Goal: Book appointment/travel/reservation

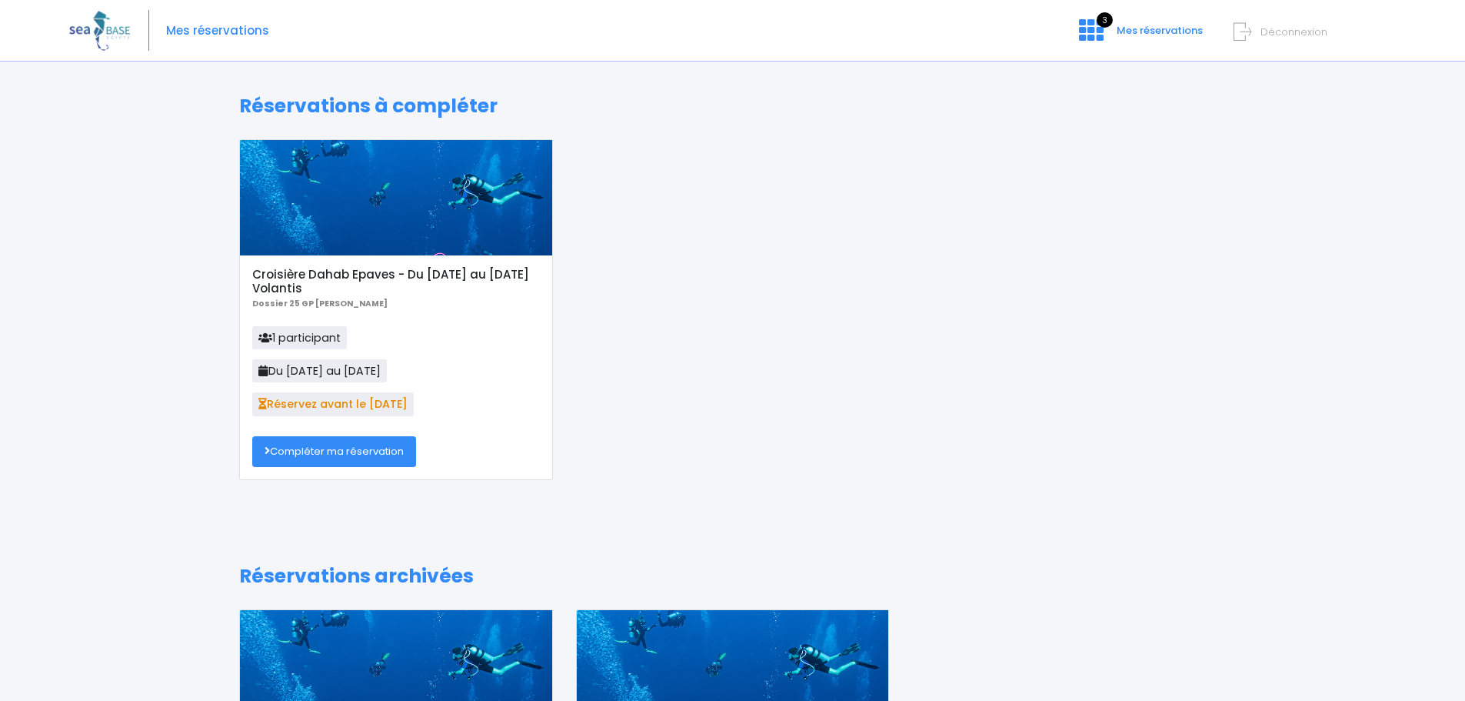
click at [341, 457] on link "Compléter ma réservation" at bounding box center [334, 451] width 164 height 31
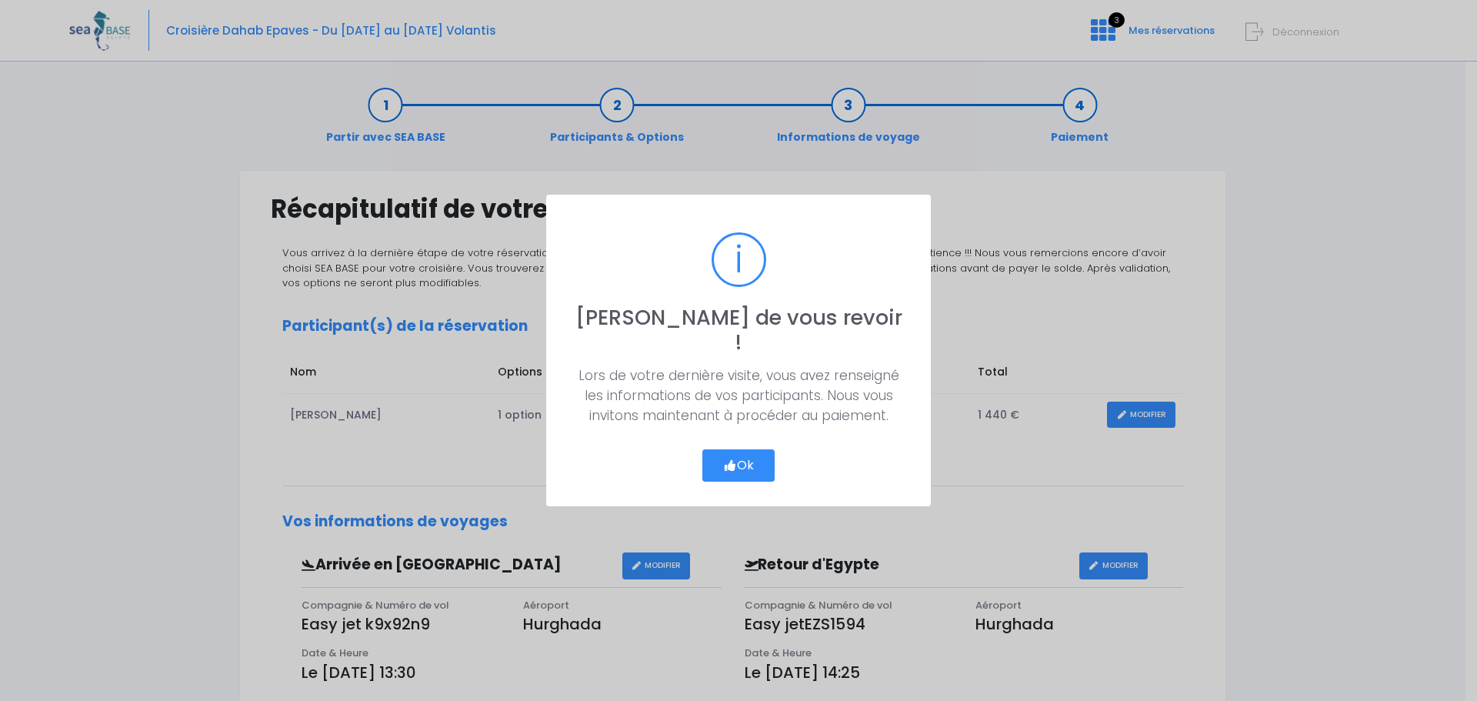
click at [728, 462] on button "Ok" at bounding box center [738, 465] width 72 height 32
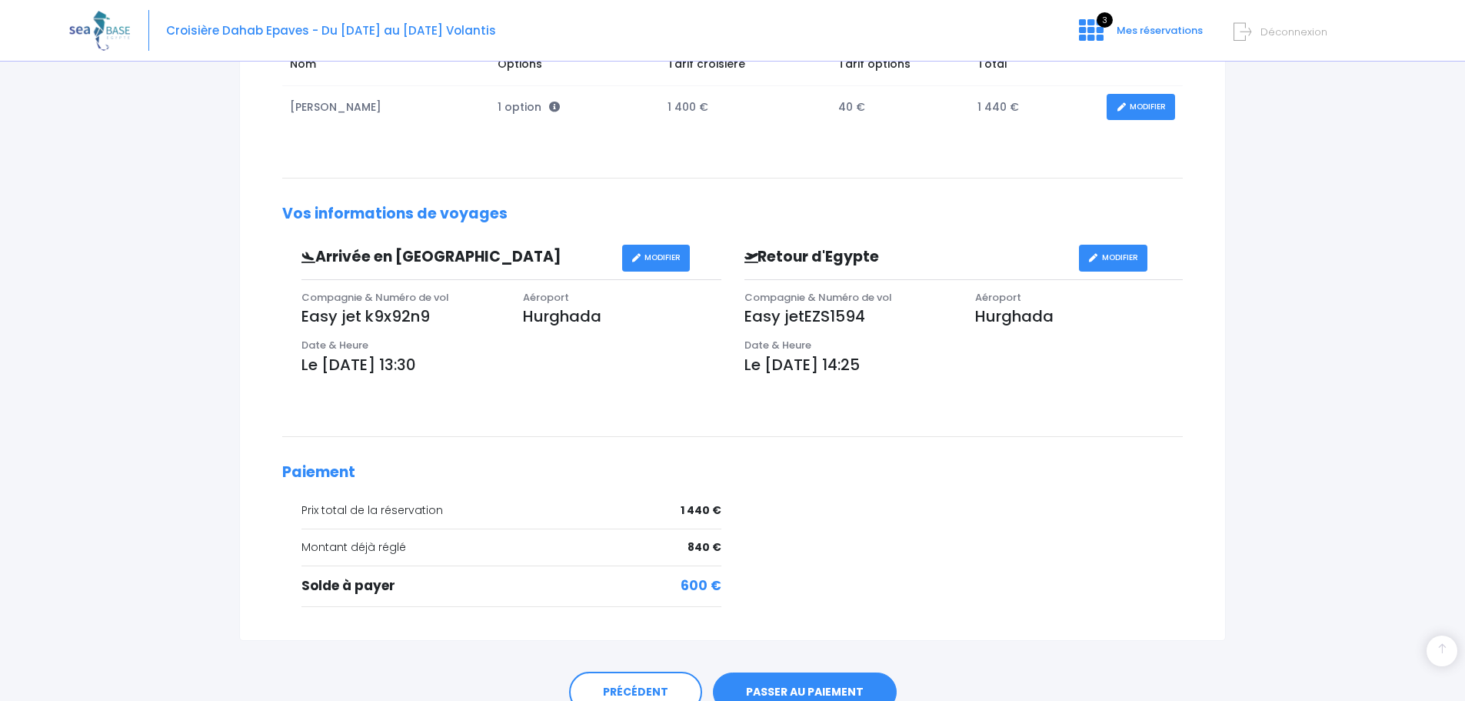
scroll to position [381, 0]
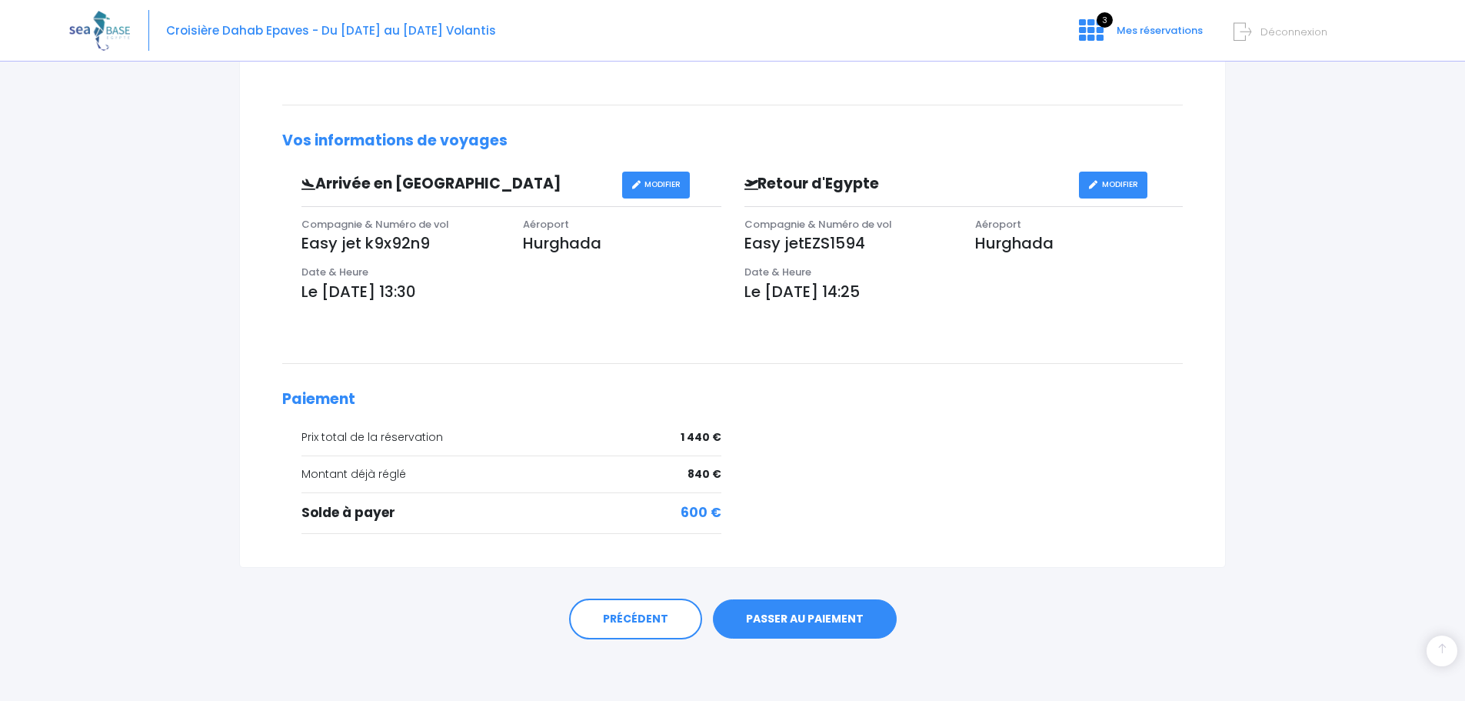
click at [818, 622] on link "PASSER AU PAIEMENT" at bounding box center [805, 619] width 184 height 40
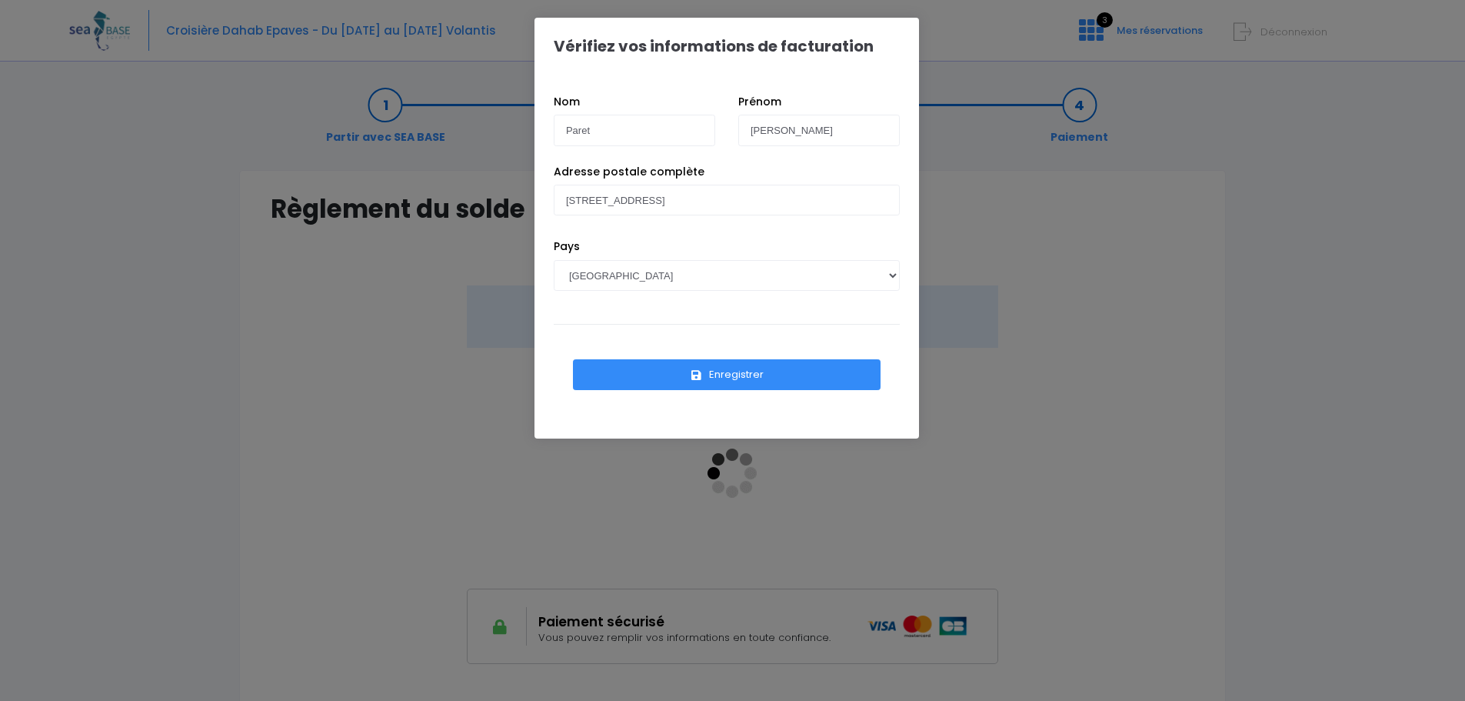
click at [718, 381] on button "Enregistrer" at bounding box center [727, 374] width 308 height 31
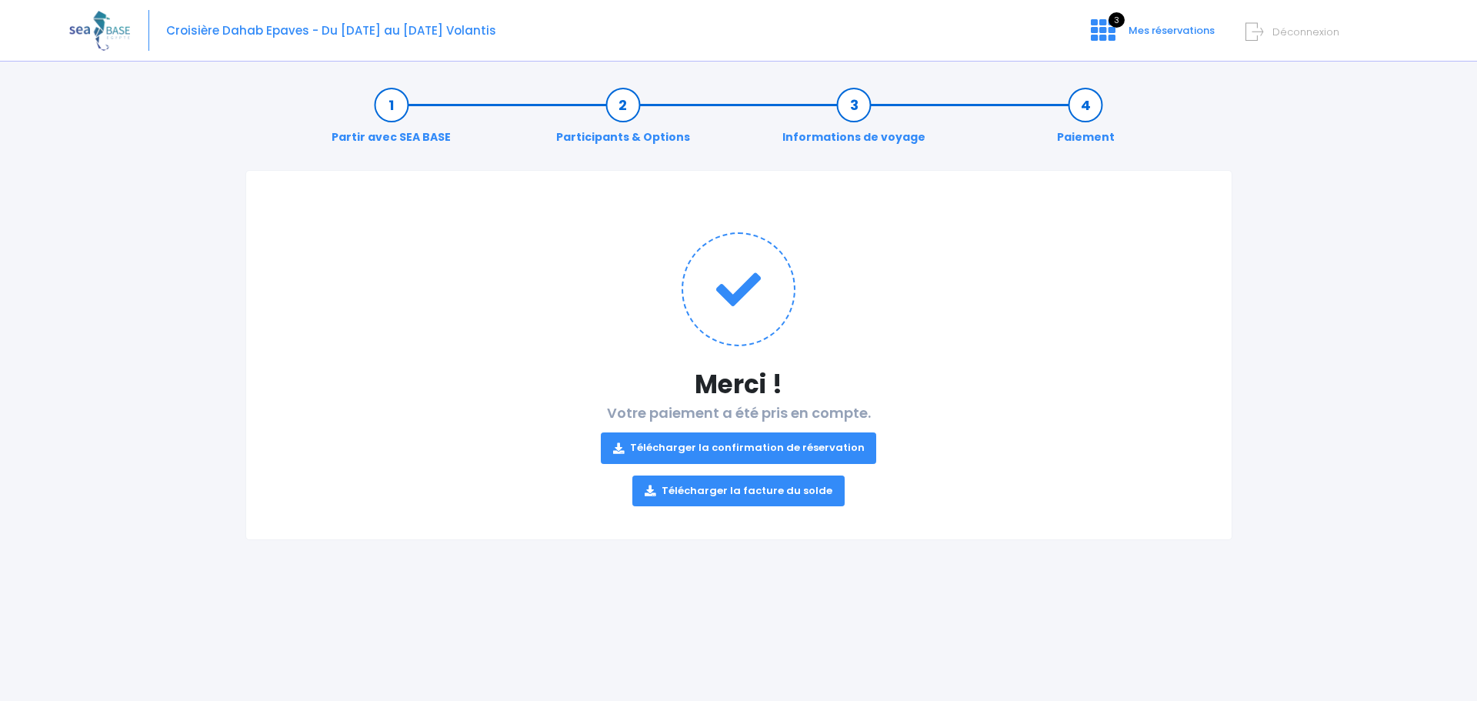
click at [765, 454] on link "Télécharger la confirmation de réservation" at bounding box center [739, 447] width 276 height 31
click at [748, 484] on link "Télécharger la facture du solde" at bounding box center [738, 490] width 212 height 31
